Goal: Task Accomplishment & Management: Manage account settings

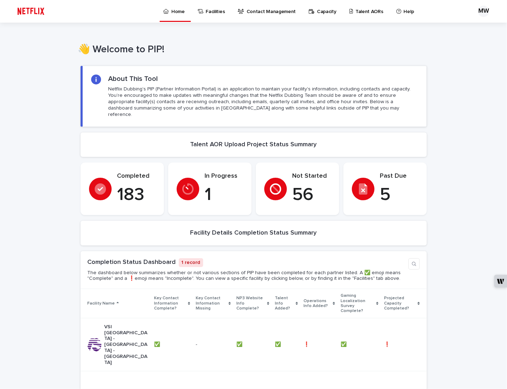
click at [360, 13] on p "Talent AORs" at bounding box center [369, 7] width 28 height 15
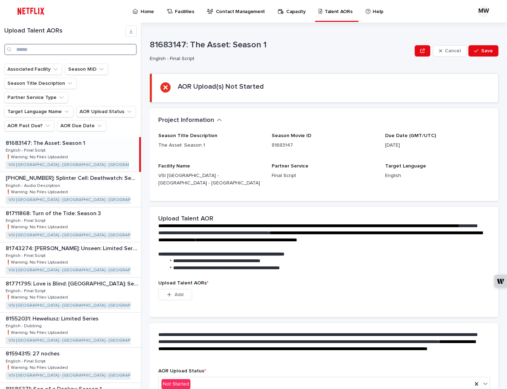
click at [37, 52] on input "Search" at bounding box center [70, 49] width 132 height 11
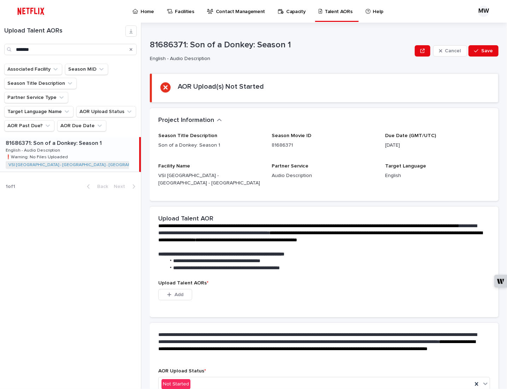
click at [72, 137] on div "81686371: Son of a Donkey: Season 1 81686371: Son of a Donkey: Season 1 English…" at bounding box center [69, 154] width 139 height 35
type input "******"
click at [230, 378] on div "Not Started" at bounding box center [315, 384] width 313 height 12
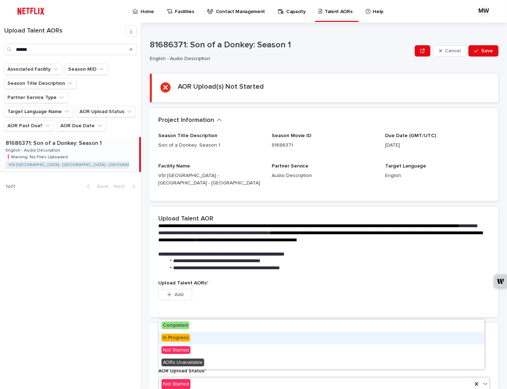
click at [196, 340] on div "In Progress" at bounding box center [321, 338] width 325 height 12
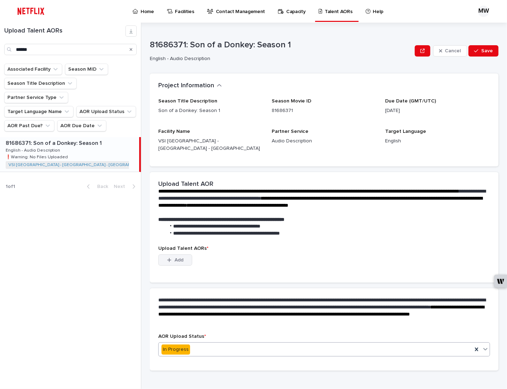
click at [182, 257] on button "Add" at bounding box center [175, 259] width 34 height 11
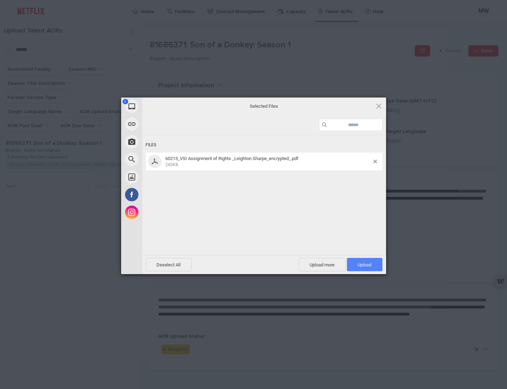
click at [356, 267] on span "Upload 1" at bounding box center [365, 264] width 36 height 13
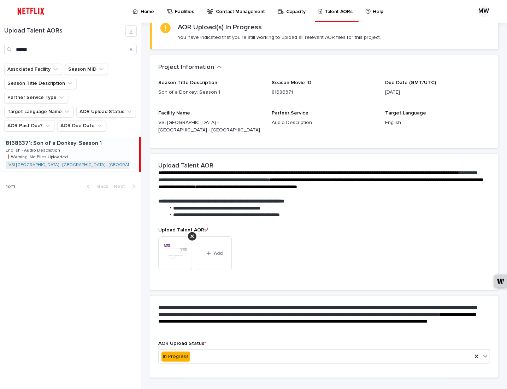
scroll to position [66, 0]
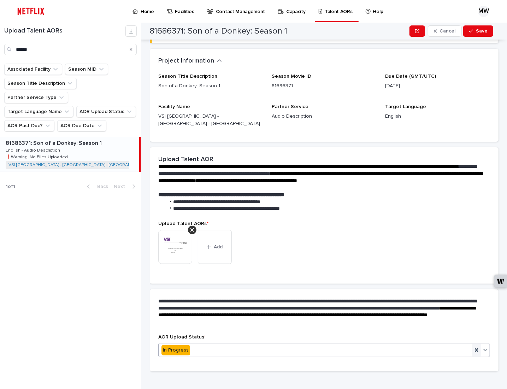
click at [473, 346] on icon at bounding box center [476, 349] width 7 height 7
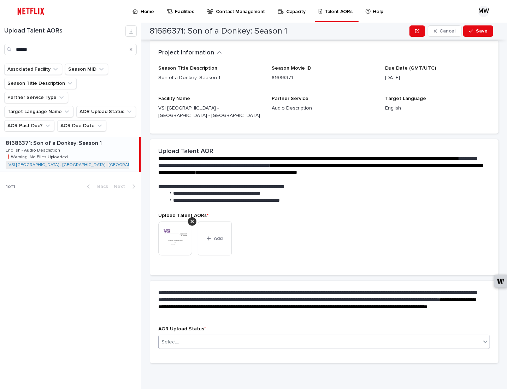
scroll to position [25, 0]
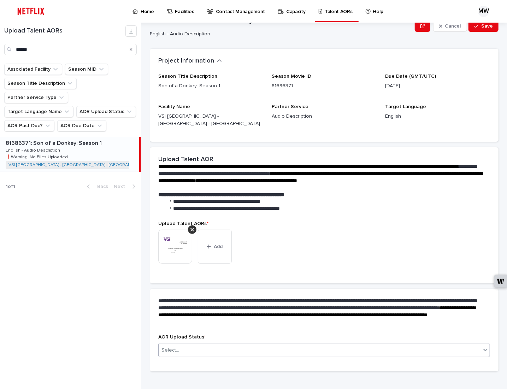
click at [471, 344] on div "Select..." at bounding box center [320, 350] width 322 height 12
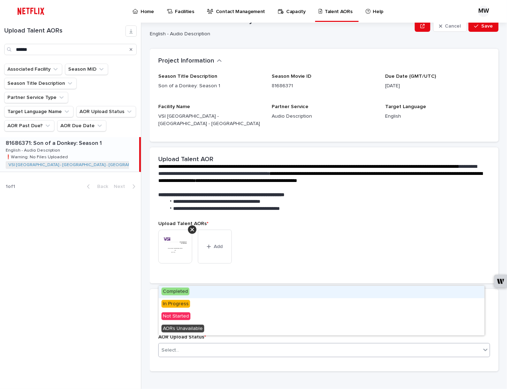
click at [183, 293] on span "Completed" at bounding box center [175, 291] width 28 height 8
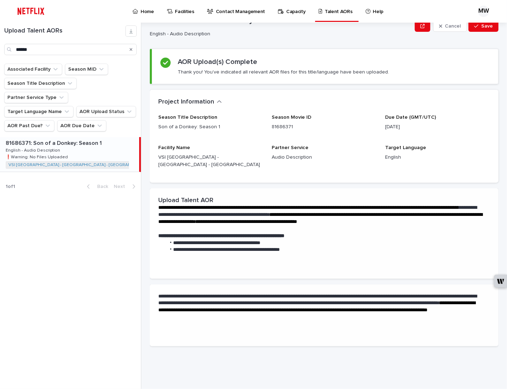
scroll to position [0, 0]
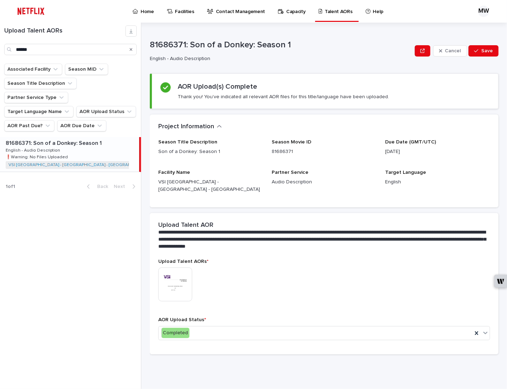
click at [487, 44] on div "Cancel Save" at bounding box center [456, 51] width 84 height 28
click at [487, 52] on span "Save" at bounding box center [487, 50] width 12 height 5
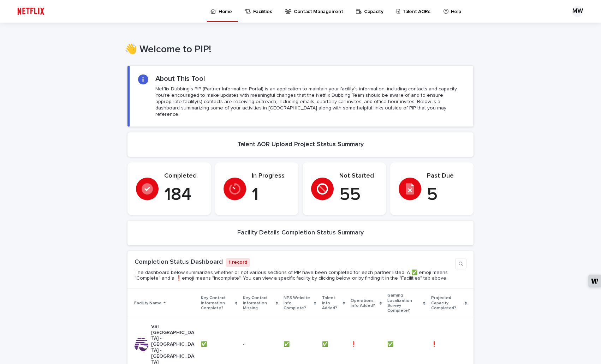
click at [405, 14] on p "Talent AORs" at bounding box center [416, 7] width 28 height 15
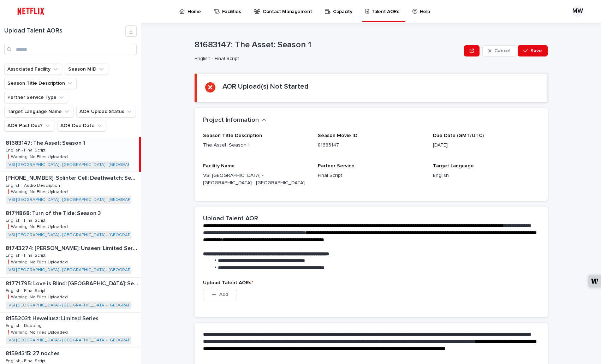
click at [559, 172] on div "**********" at bounding box center [375, 193] width 451 height 341
click at [45, 48] on input "Search" at bounding box center [70, 49] width 132 height 11
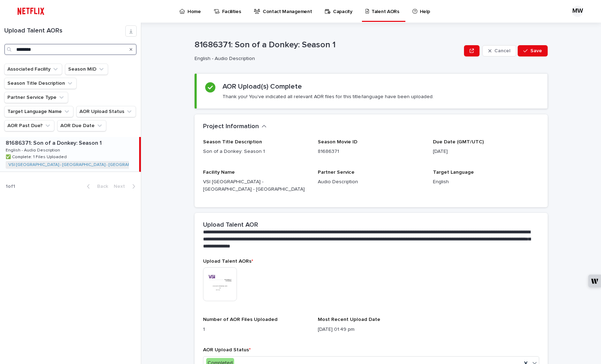
type input "********"
click at [74, 149] on div "81686371: Son of a Donkey: Season 1 81686371: Son of a Donkey: Season 1 English…" at bounding box center [69, 154] width 139 height 35
